Goal: Transaction & Acquisition: Book appointment/travel/reservation

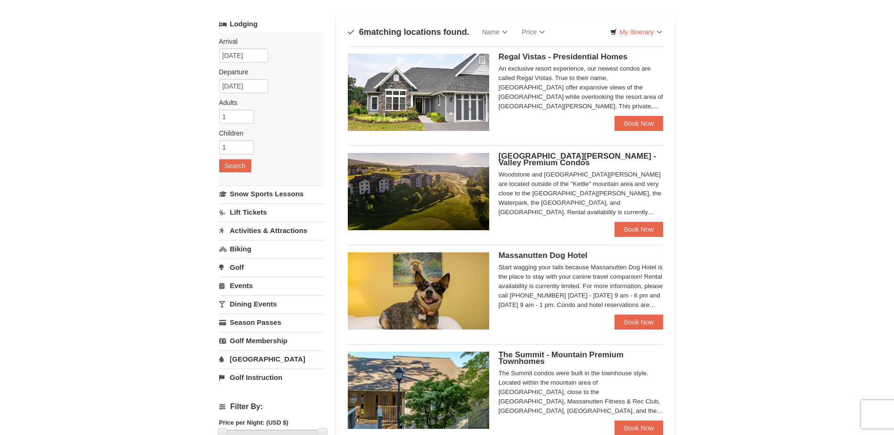
scroll to position [94, 0]
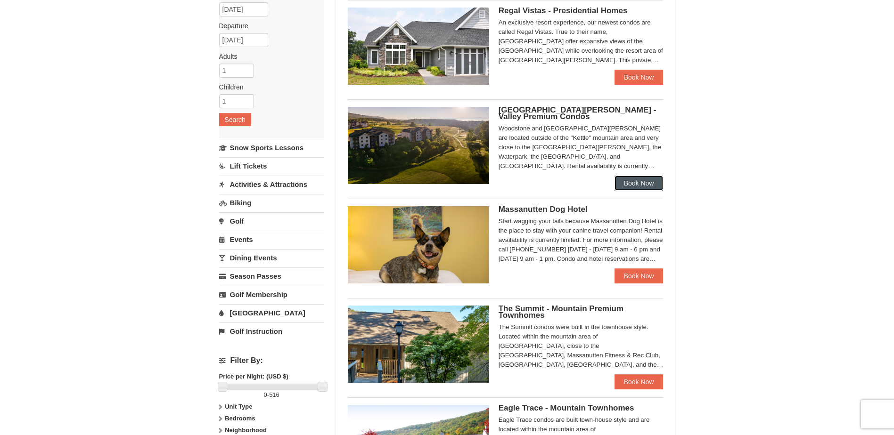
click at [635, 178] on link "Book Now" at bounding box center [638, 183] width 49 height 15
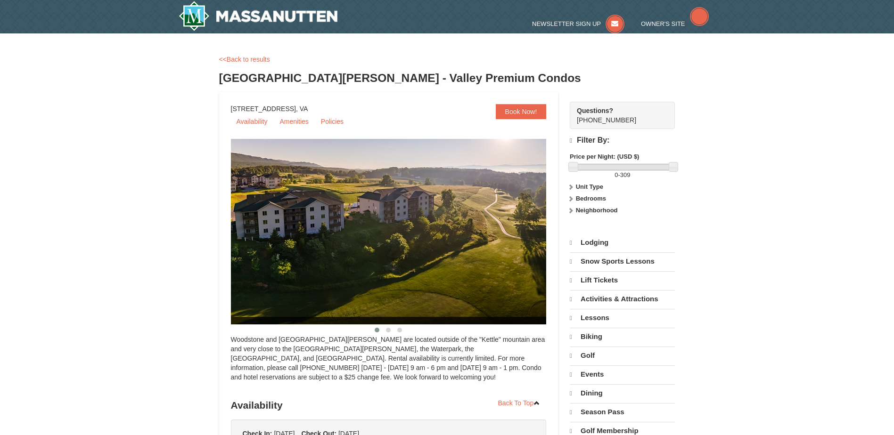
select select "10"
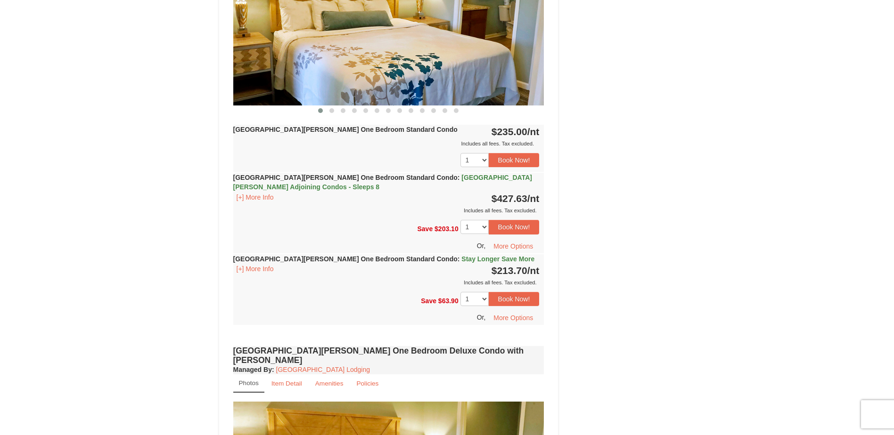
scroll to position [471, 0]
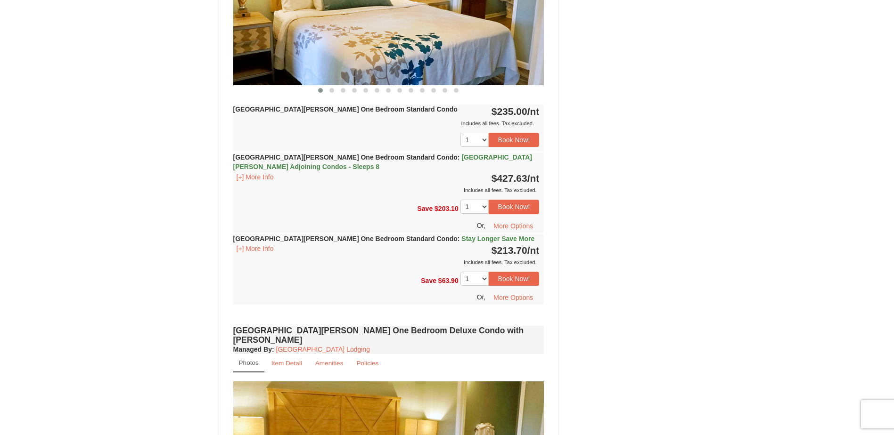
click at [405, 45] on img at bounding box center [388, 0] width 311 height 170
click at [349, 105] on div "Woodstone Meadows One Bedroom Standard Condo $235.00 /nt Includes all fees. Tax…" at bounding box center [388, 128] width 311 height 47
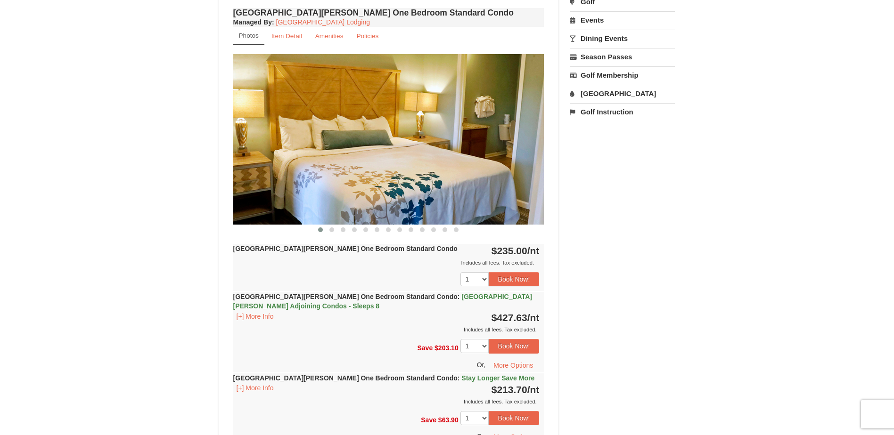
scroll to position [330, 0]
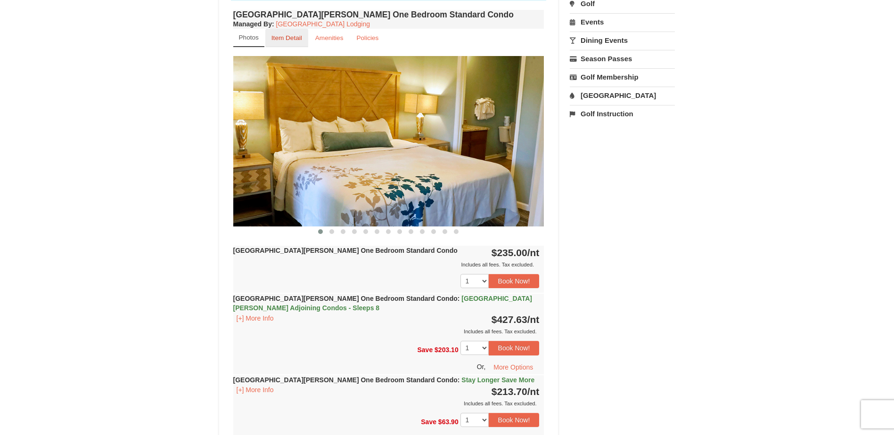
click at [284, 38] on small "Item Detail" at bounding box center [286, 37] width 31 height 7
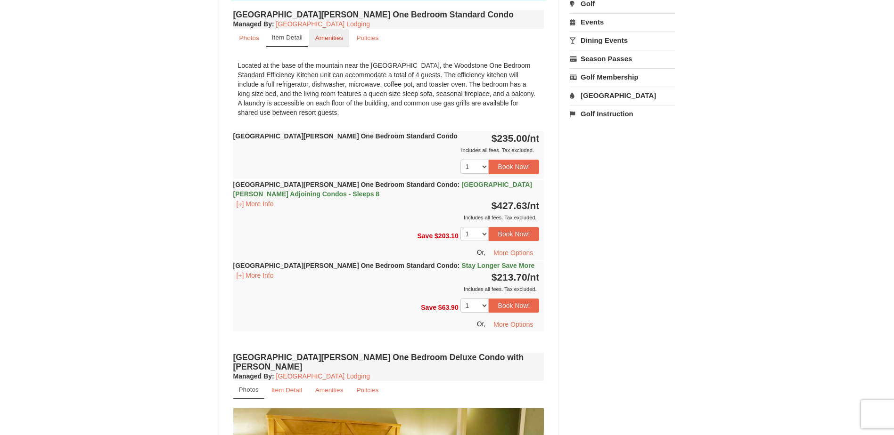
click at [322, 33] on link "Amenities" at bounding box center [329, 38] width 41 height 18
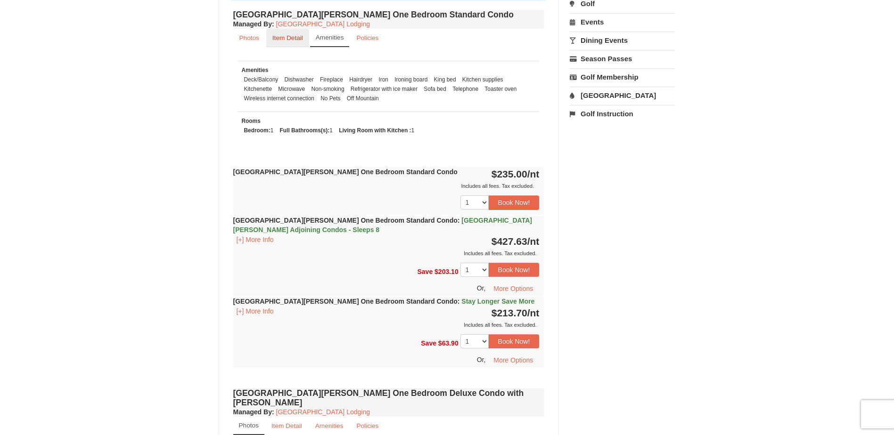
click at [294, 33] on link "Item Detail" at bounding box center [287, 38] width 43 height 18
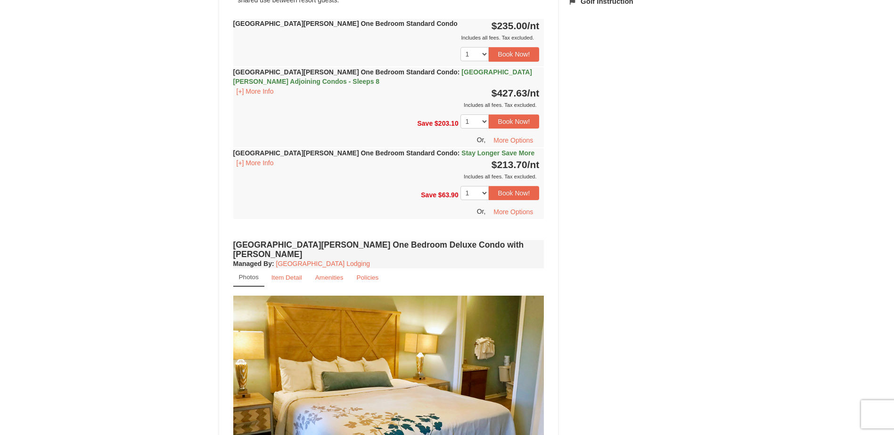
scroll to position [0, 0]
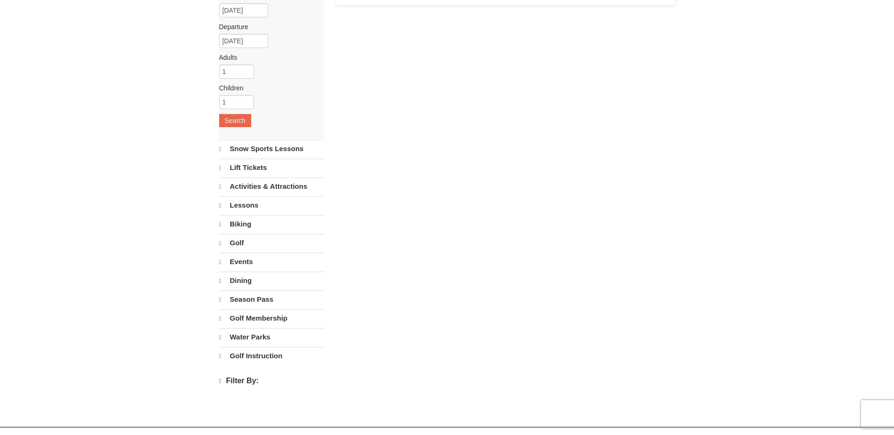
select select "10"
